Goal: Go to known website: Access a specific website the user already knows

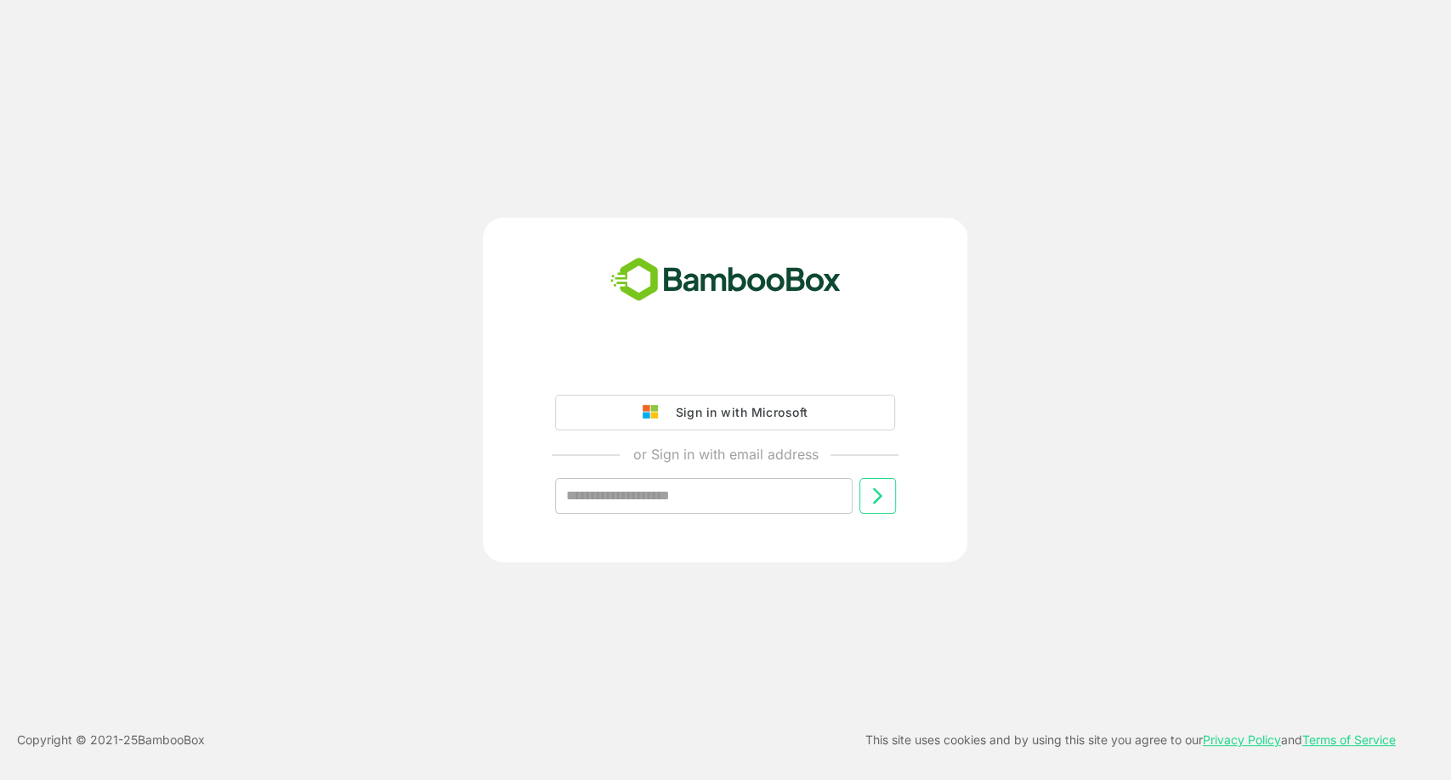
click at [741, 414] on div "Sign in with Microsoft" at bounding box center [737, 412] width 141 height 22
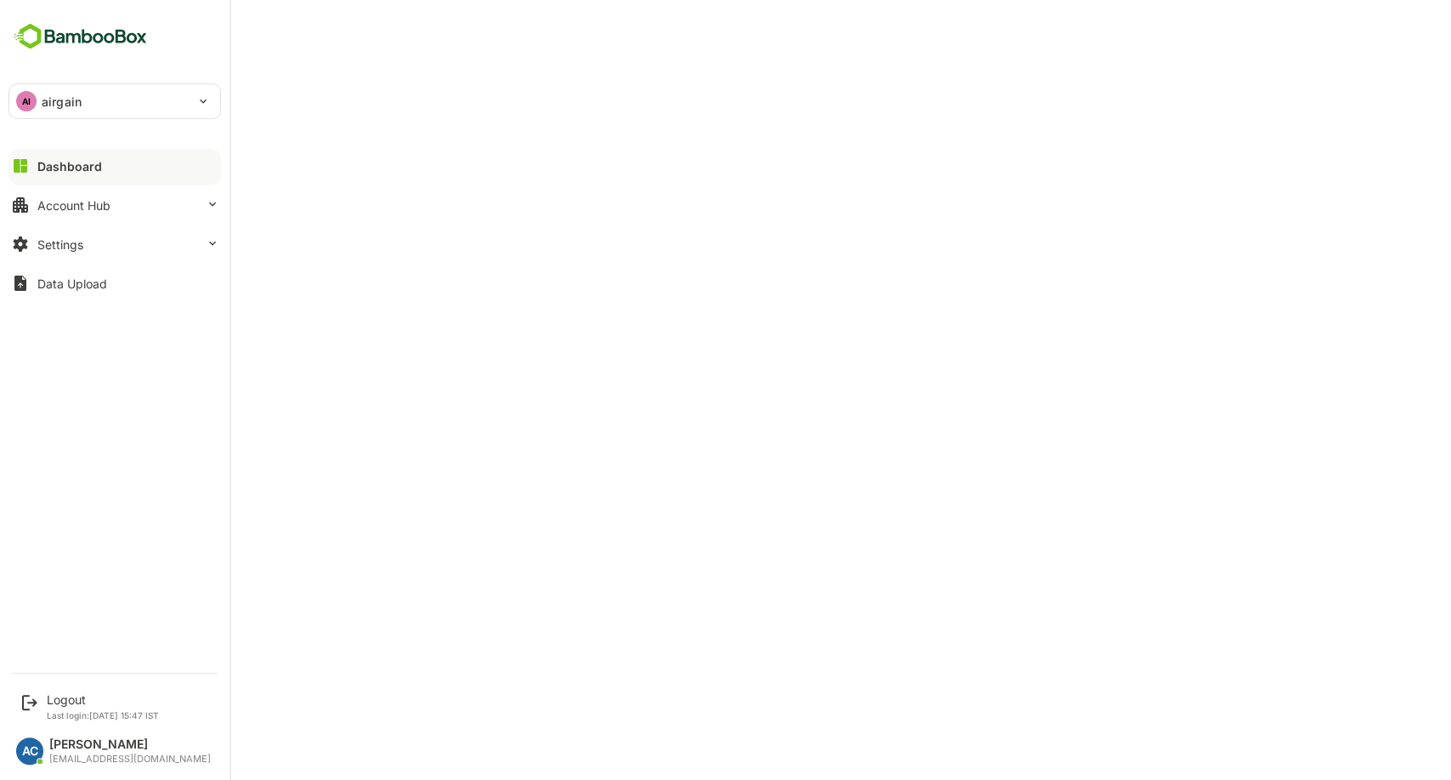
click at [53, 94] on p "airgain" at bounding box center [62, 102] width 40 height 18
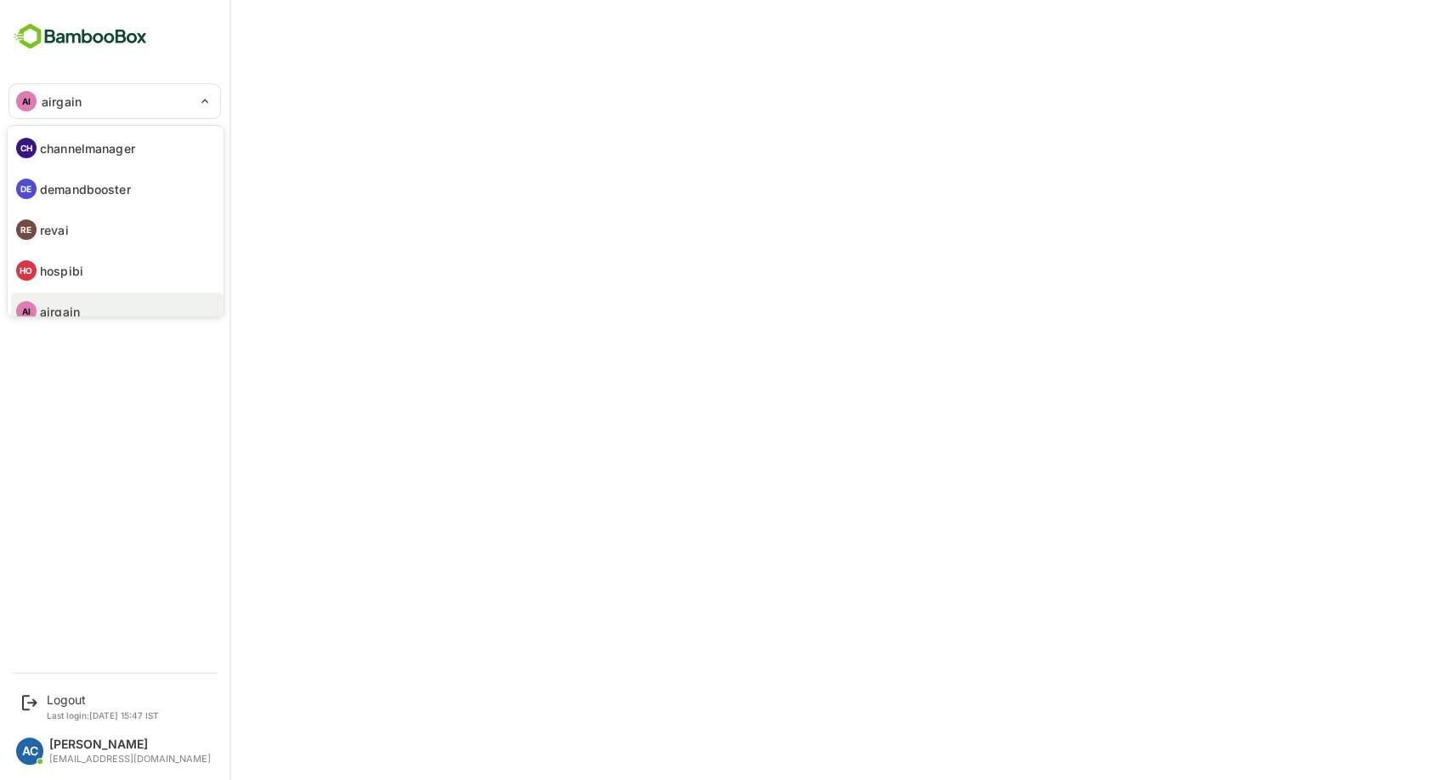
scroll to position [14, 0]
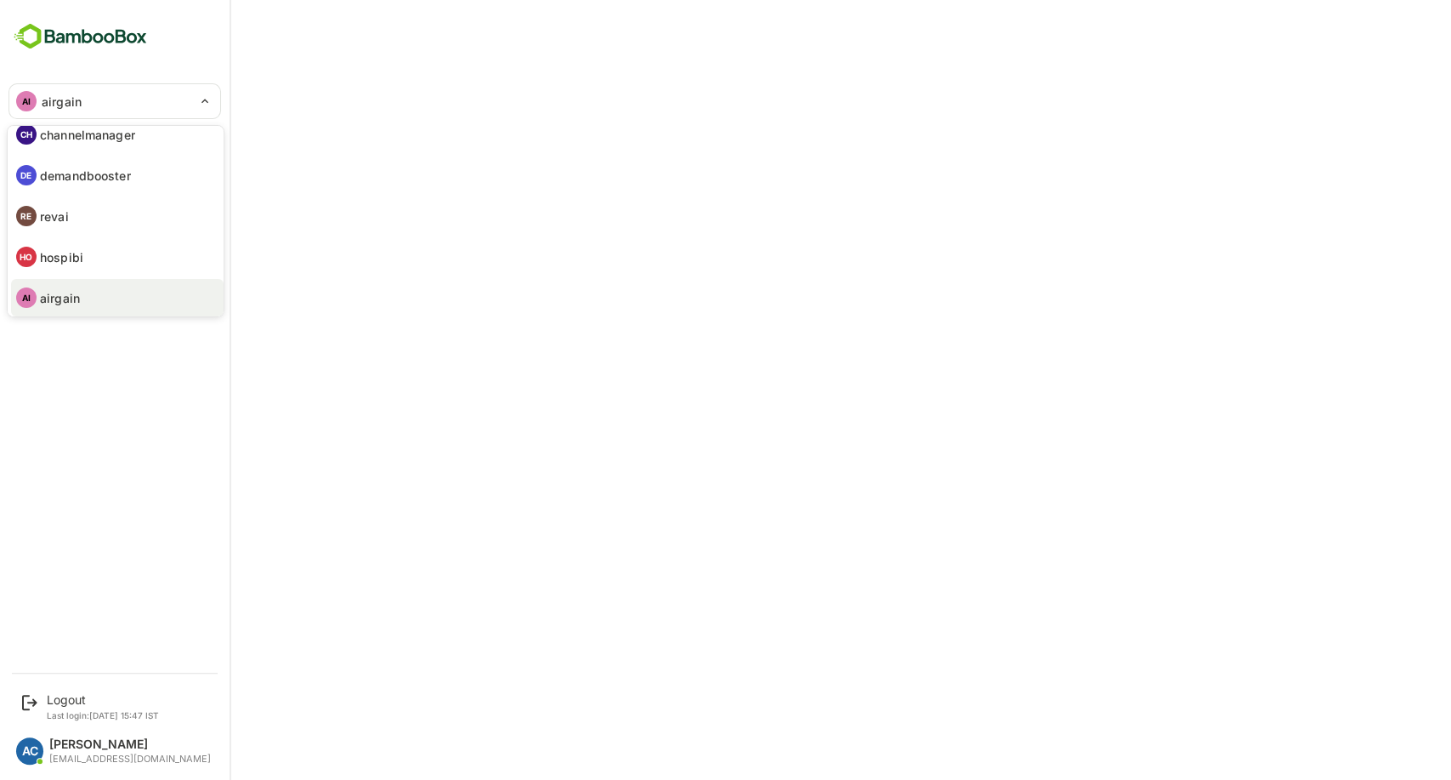
click at [82, 177] on p "demandbooster" at bounding box center [85, 176] width 91 height 18
